Goal: Task Accomplishment & Management: Use online tool/utility

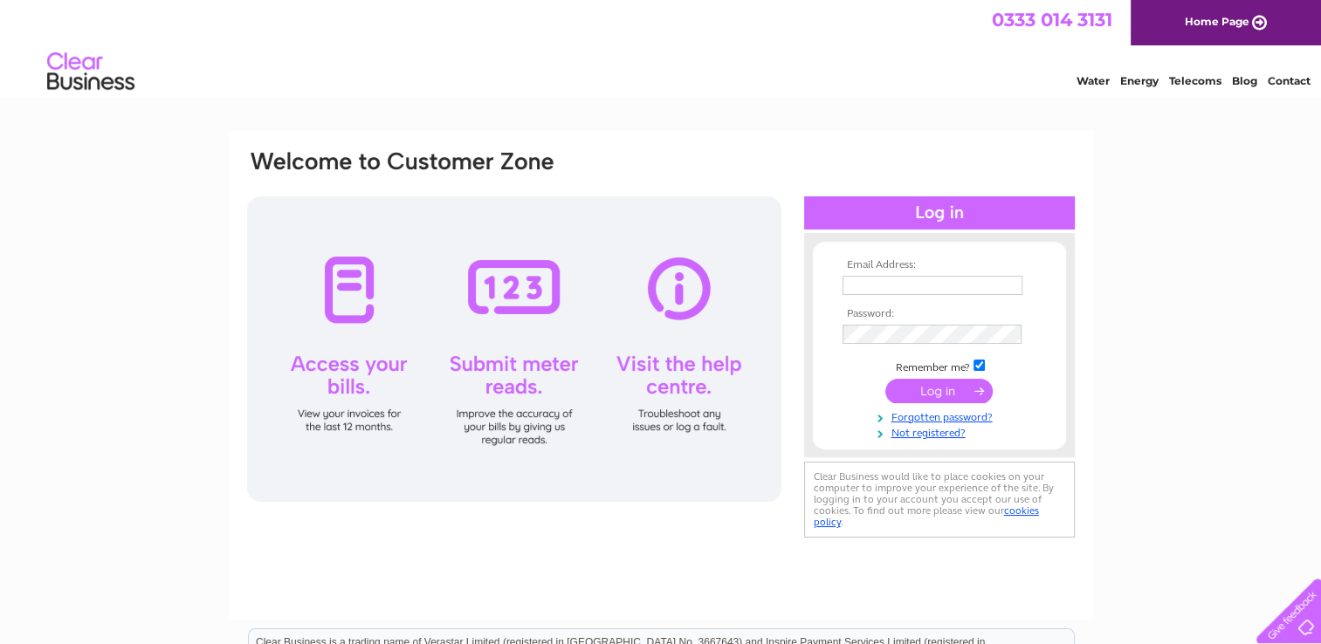
type input "grace.mcnamara@btinternet.com"
click at [943, 394] on input "submit" at bounding box center [938, 391] width 107 height 24
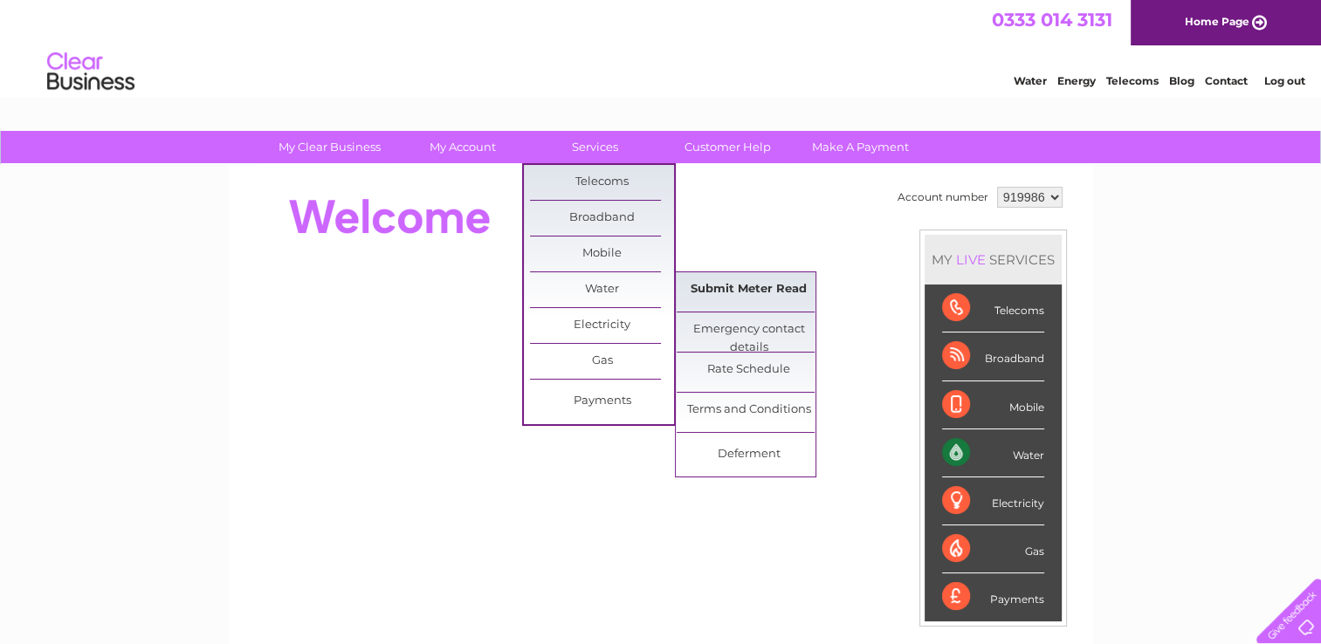
click at [712, 299] on link "Submit Meter Read" at bounding box center [749, 289] width 144 height 35
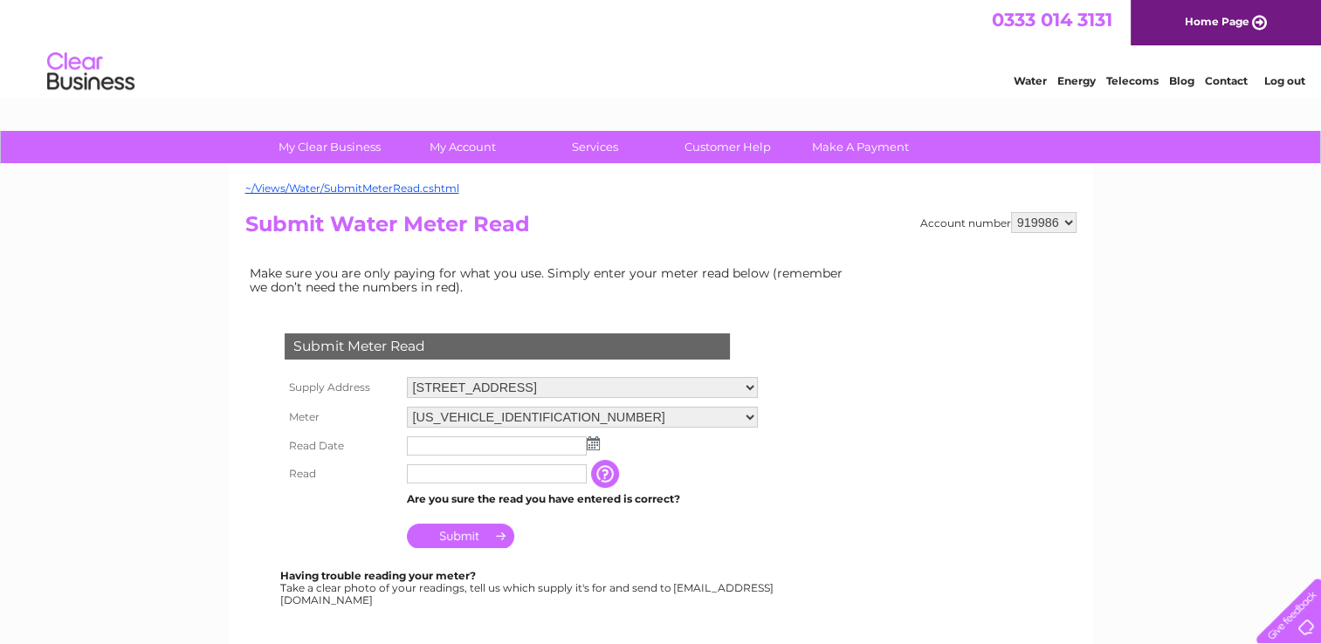
click at [597, 442] on img at bounding box center [593, 444] width 13 height 14
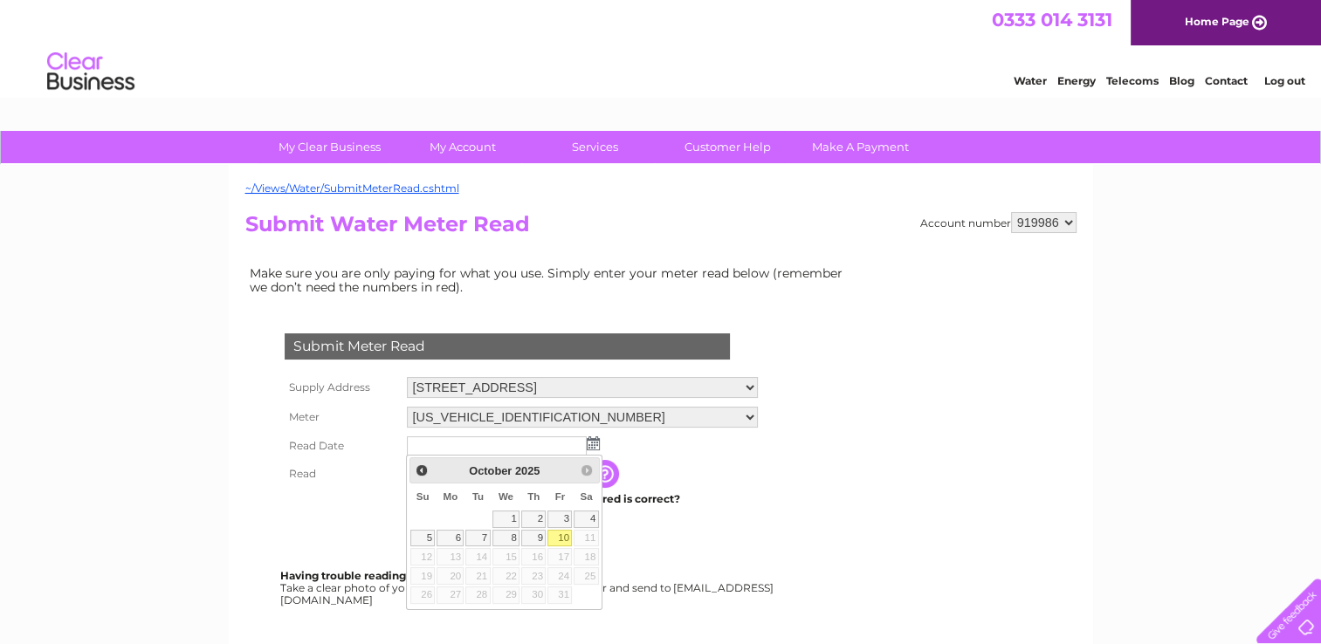
click at [566, 539] on link "10" at bounding box center [559, 538] width 24 height 17
type input "2025/10/10"
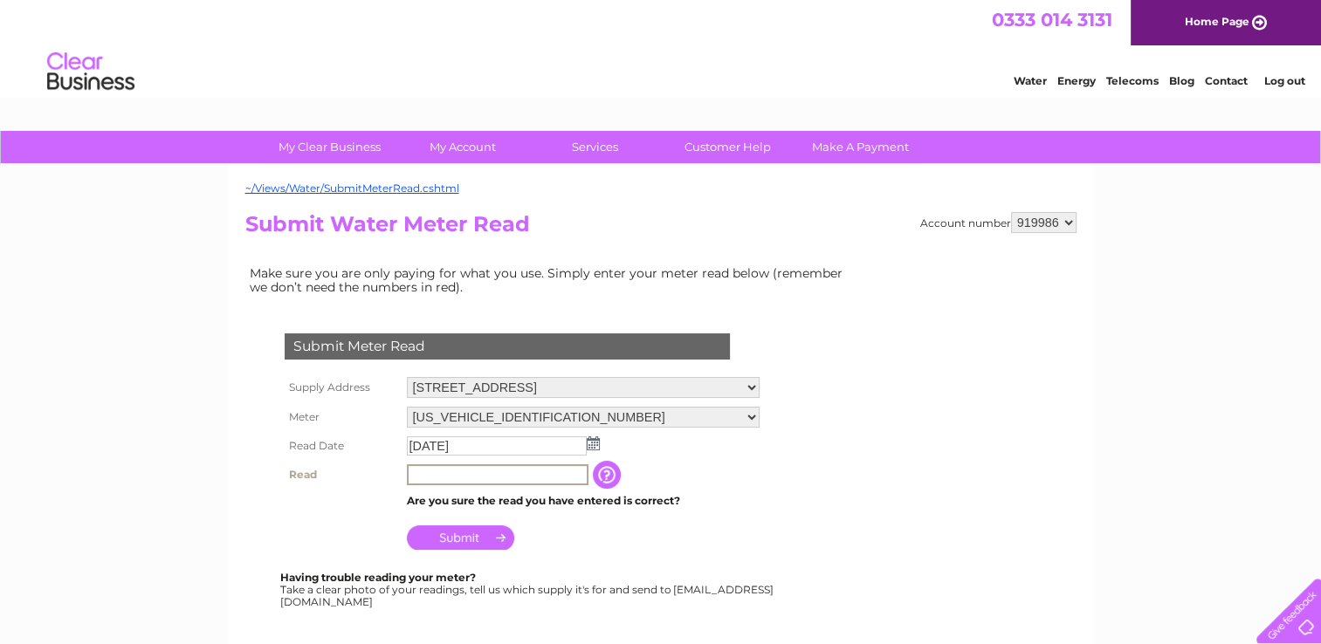
click at [417, 477] on input "text" at bounding box center [498, 474] width 182 height 21
type input "03092"
click at [443, 540] on input "Submit" at bounding box center [460, 536] width 107 height 24
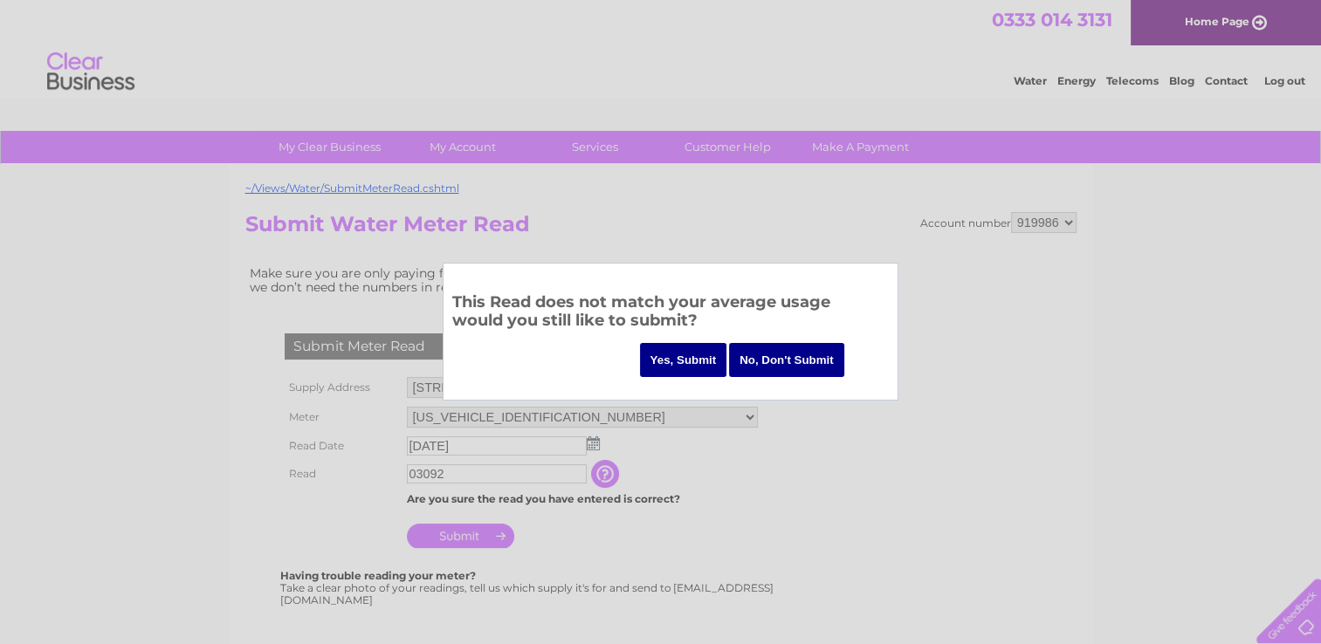
click at [690, 356] on input "Yes, Submit" at bounding box center [683, 360] width 87 height 34
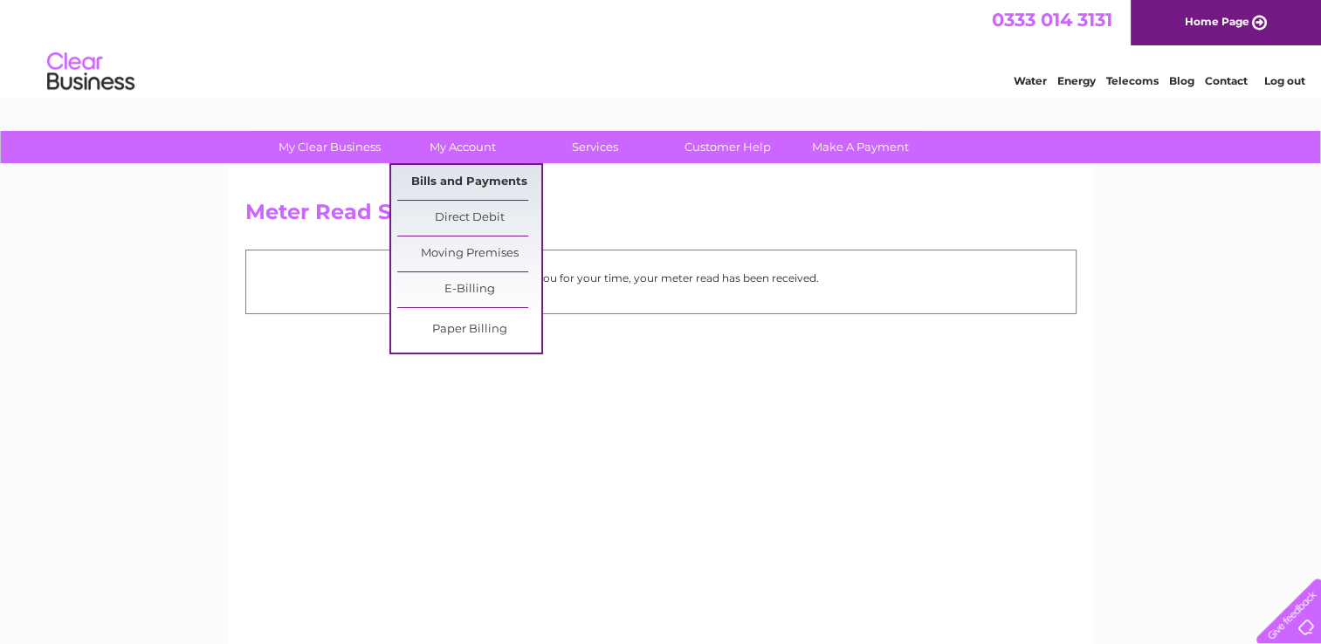
click at [465, 177] on link "Bills and Payments" at bounding box center [469, 182] width 144 height 35
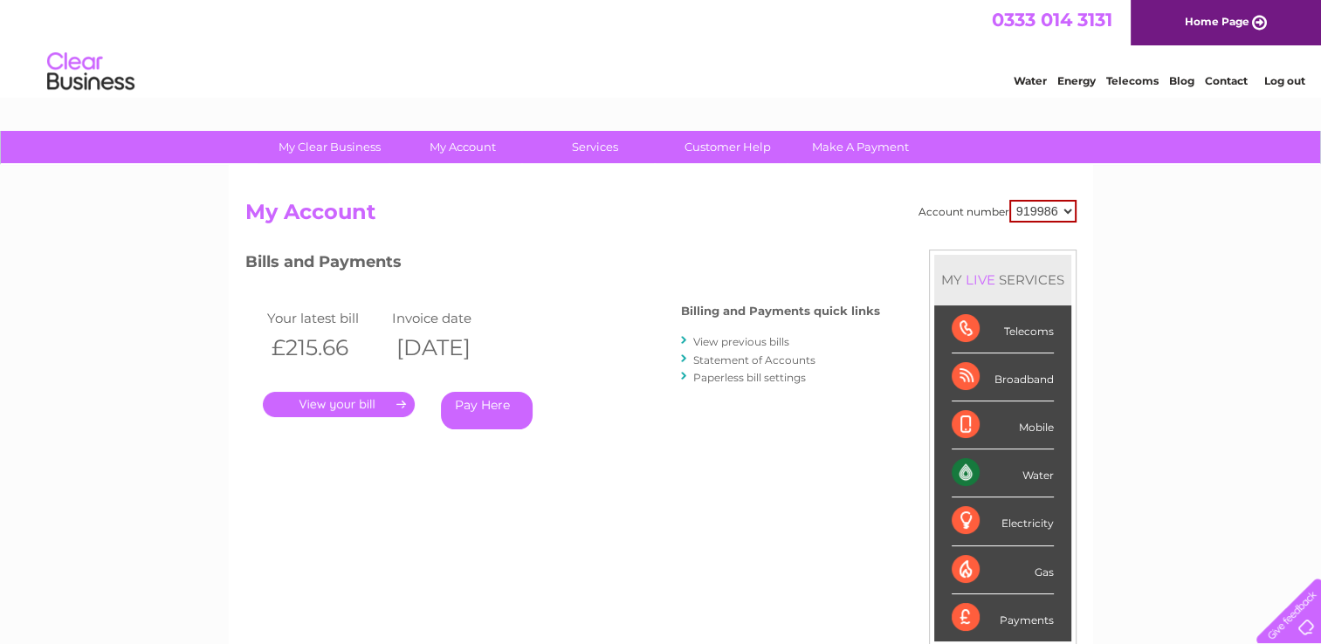
click at [967, 472] on div "Water" at bounding box center [1003, 474] width 102 height 48
click at [1038, 473] on div "Water" at bounding box center [1003, 474] width 102 height 48
click at [1069, 213] on select "919986" at bounding box center [1042, 211] width 67 height 23
click at [726, 341] on link "View previous bills" at bounding box center [741, 341] width 96 height 13
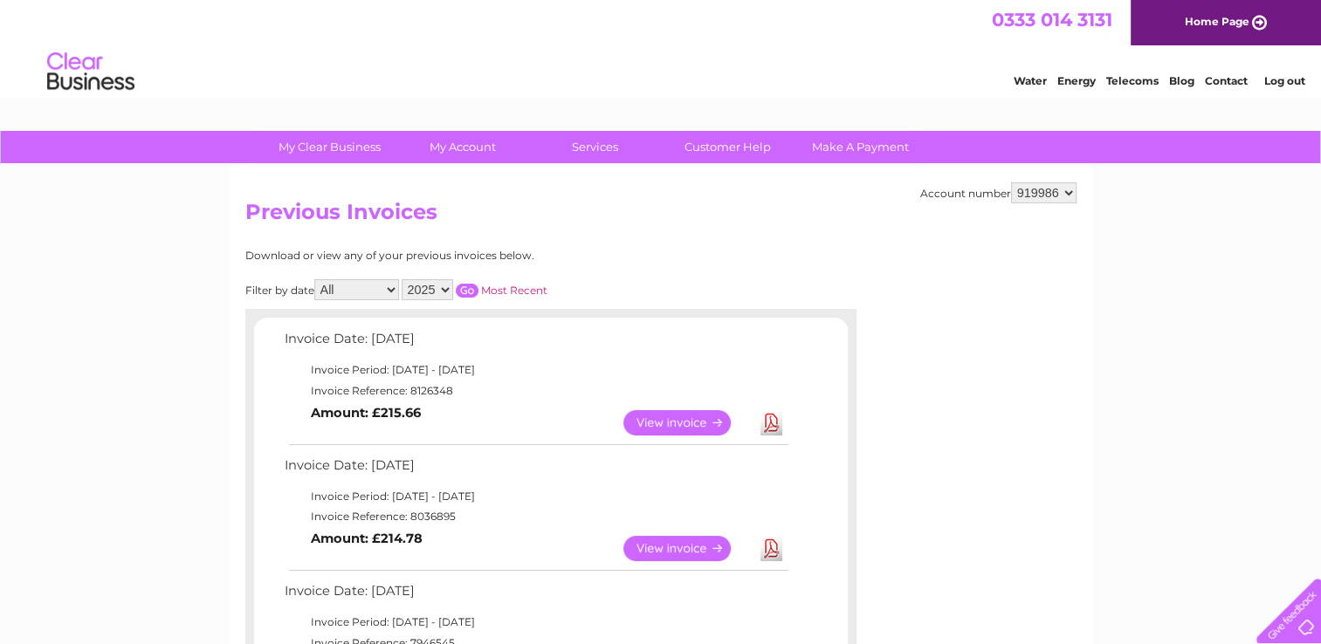
click at [662, 416] on link "View" at bounding box center [687, 422] width 128 height 25
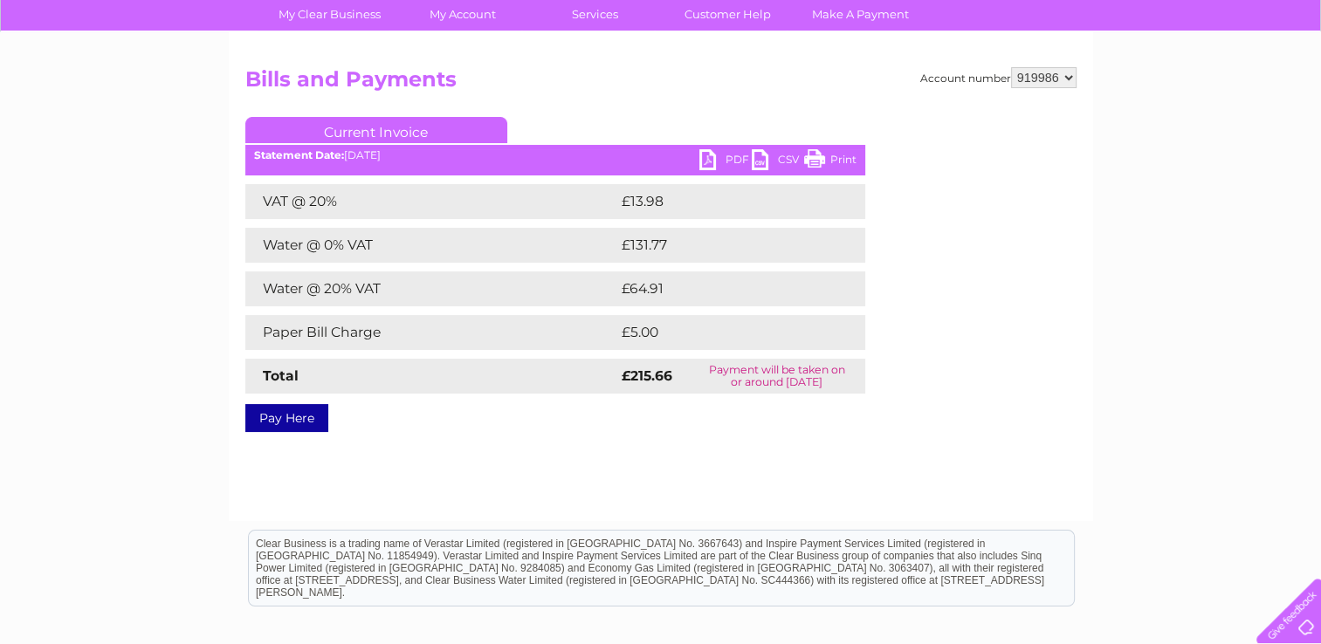
scroll to position [165, 0]
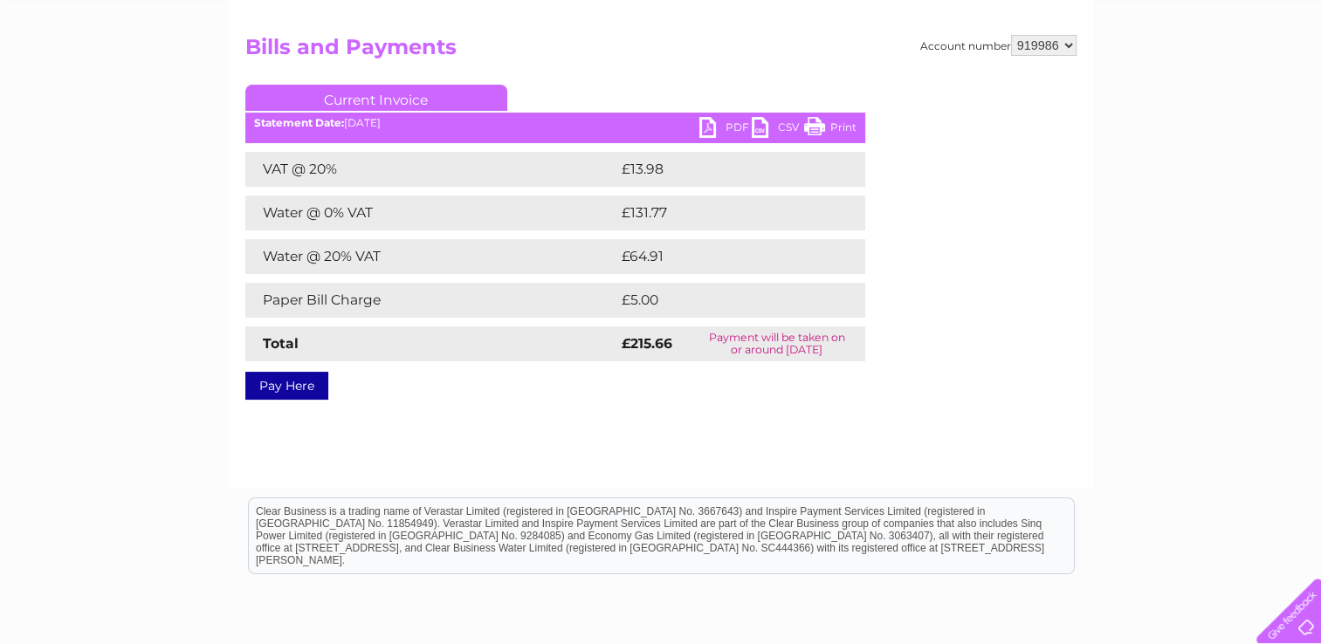
click at [1318, 359] on div "My Clear Business Login Details My Details My Preferences Link Account My Accou…" at bounding box center [660, 377] width 1321 height 822
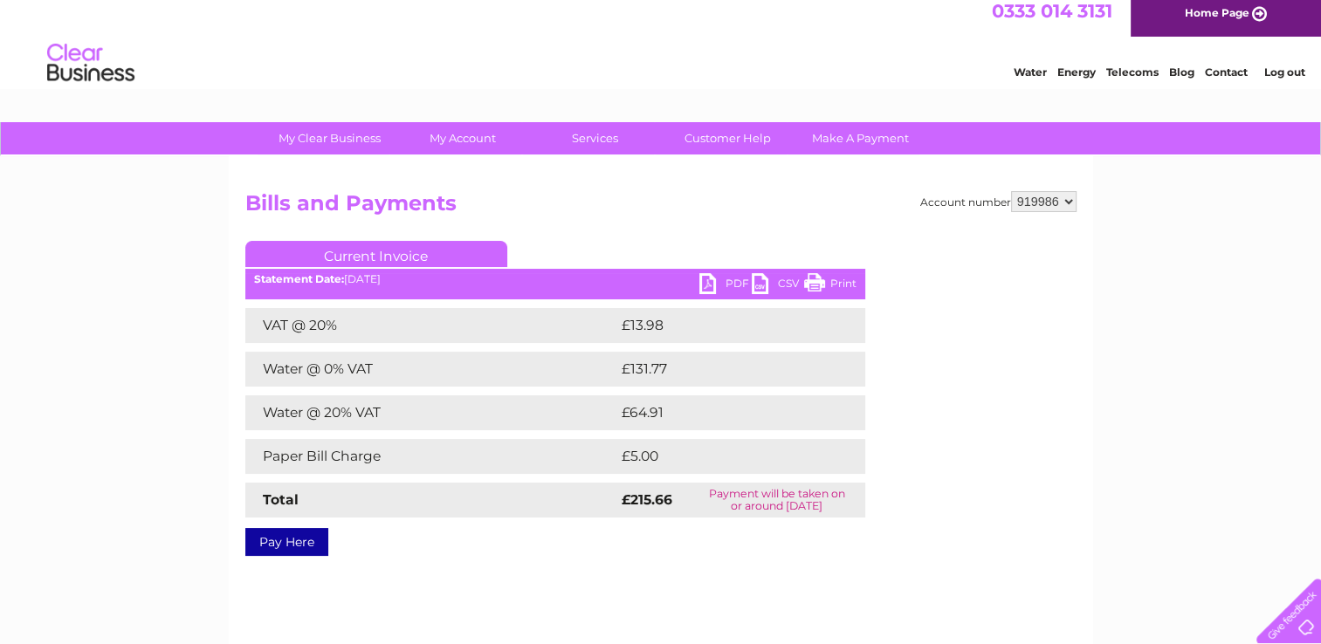
scroll to position [0, 0]
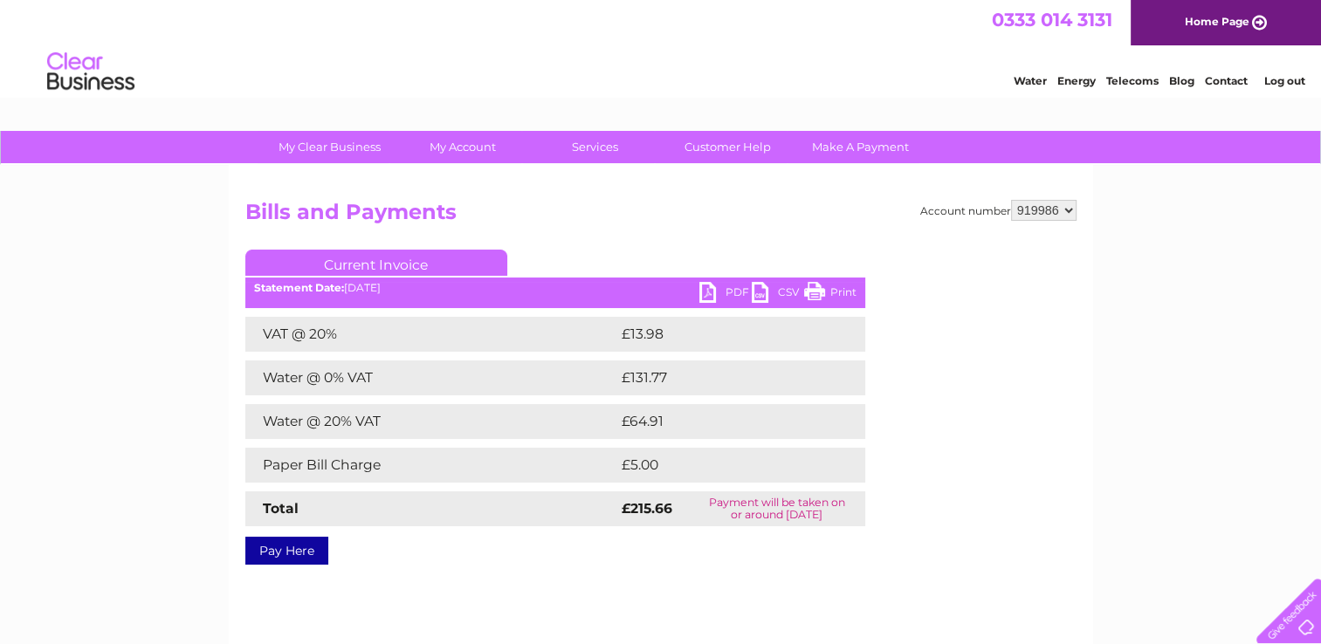
click at [706, 289] on link "PDF" at bounding box center [725, 294] width 52 height 25
